Goal: Complete application form

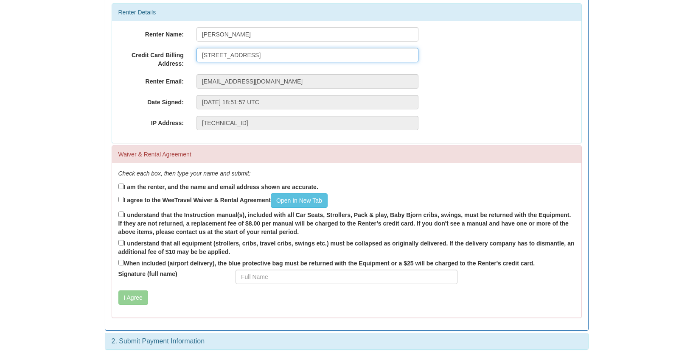
scroll to position [105, 0]
type input "[STREET_ADDRESS]"
click at [120, 186] on input "I am the renter, and the name and email address shown are accurate." at bounding box center [121, 187] width 6 height 6
checkbox input "true"
click at [122, 200] on input "I agree to the WeeTravel Waiver & Rental Agreement Open In New Tab" at bounding box center [121, 200] width 6 height 6
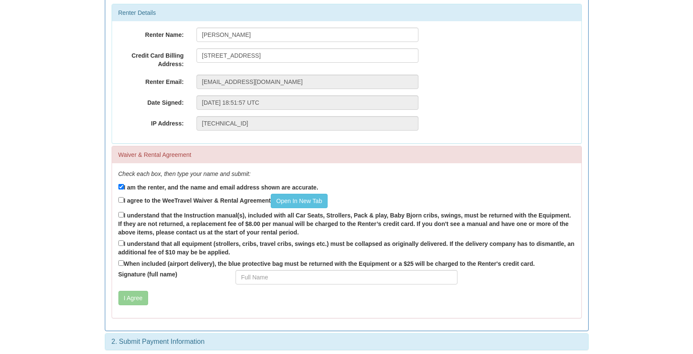
checkbox input "true"
click at [120, 213] on input "I understand that the Instruction manual(s), included with all Car Seats, Strol…" at bounding box center [121, 215] width 6 height 6
checkbox input "true"
click at [120, 241] on input "I understand that all equipment (strollers, cribs, travel cribs, swings etc.) m…" at bounding box center [121, 243] width 6 height 6
checkbox input "true"
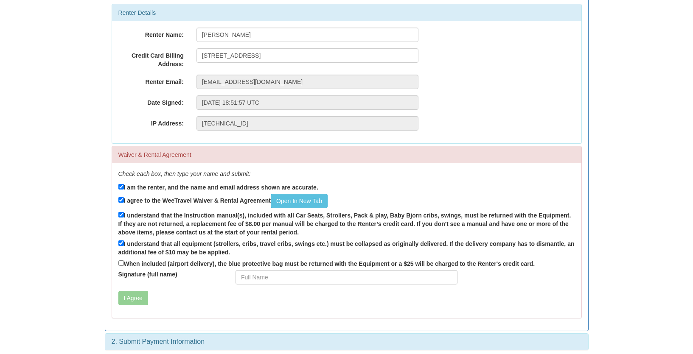
click at [121, 260] on input "When included (airport delivery), the blue protective bag must be returned with…" at bounding box center [121, 263] width 6 height 6
checkbox input "true"
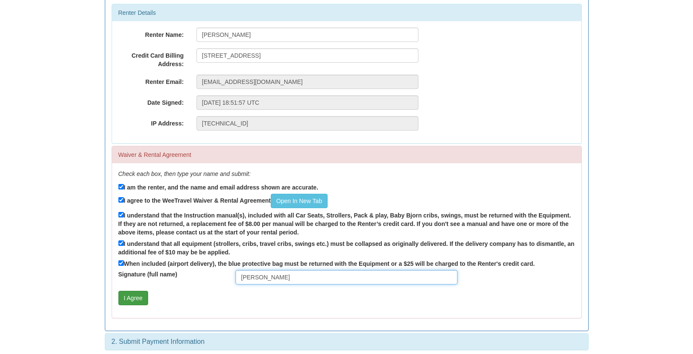
type input "[PERSON_NAME]"
click at [130, 296] on button "I Agree" at bounding box center [133, 298] width 30 height 14
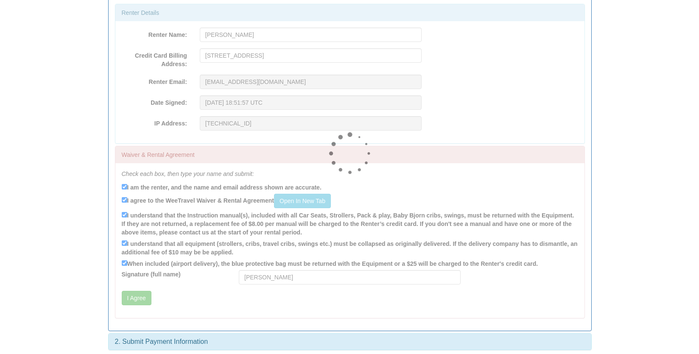
scroll to position [0, 0]
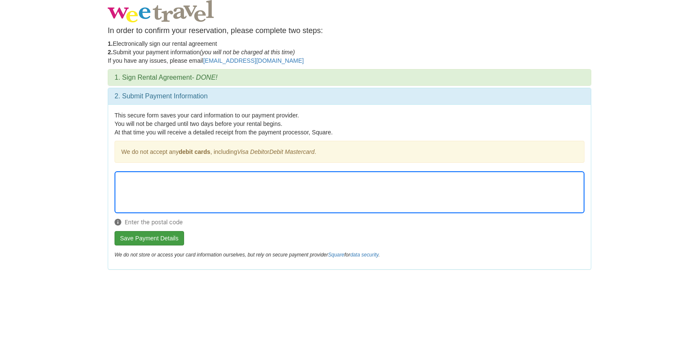
click at [148, 239] on button "Save Payment Details" at bounding box center [150, 238] width 70 height 14
